Goal: Find specific fact: Find specific fact

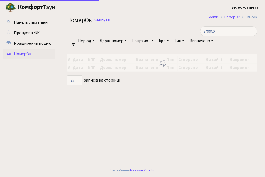
select select "25"
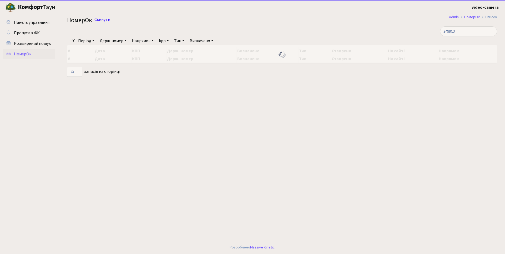
click at [107, 21] on link "Скинути" at bounding box center [103, 19] width 16 height 5
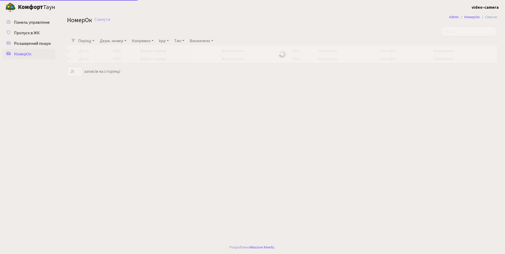
select select "25"
click at [465, 35] on input "search" at bounding box center [468, 31] width 57 height 10
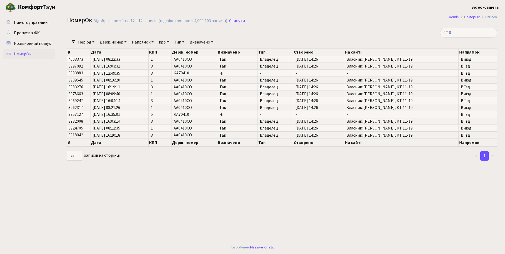
drag, startPoint x: 161, startPoint y: 164, endPoint x: 167, endPoint y: 168, distance: 7.4
click at [161, 164] on main "Admin НомерОк Список НомерОк Відображено з 1 по 12 з 12 записів (відфільтровано…" at bounding box center [282, 127] width 446 height 226
click at [244, 172] on main "Admin НомерОк Список НомерОк Відображено з 1 по 12 з 12 записів (відфільтровано…" at bounding box center [282, 127] width 446 height 226
click at [461, 33] on input "0410" at bounding box center [468, 33] width 57 height 10
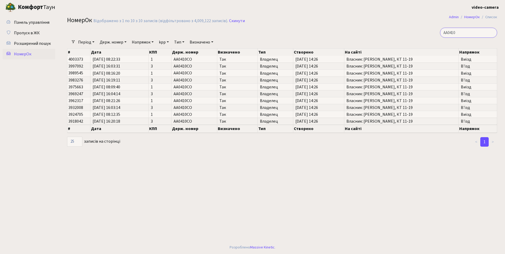
type input "AA0410"
